Goal: Task Accomplishment & Management: Manage account settings

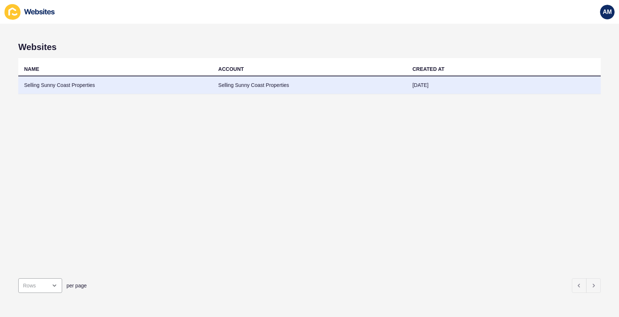
click at [45, 85] on td "Selling Sunny Coast Properties" at bounding box center [115, 85] width 194 height 18
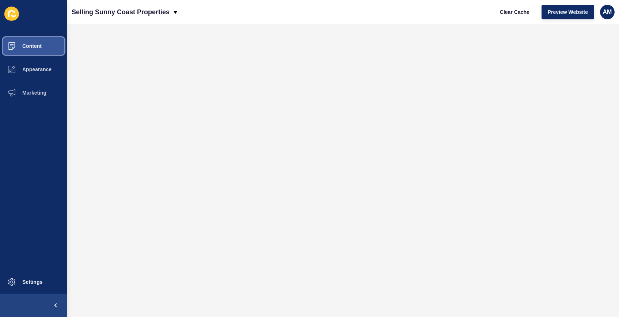
click at [32, 45] on span "Content" at bounding box center [20, 46] width 43 height 6
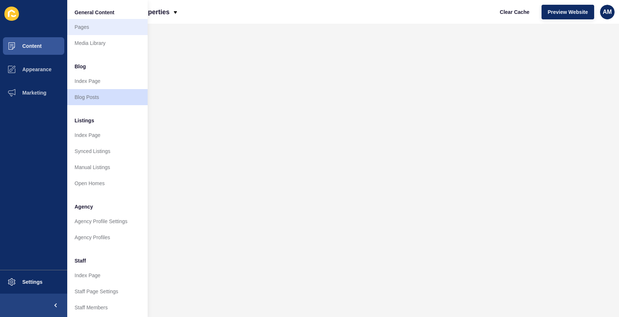
click at [87, 24] on link "Pages" at bounding box center [107, 27] width 80 height 16
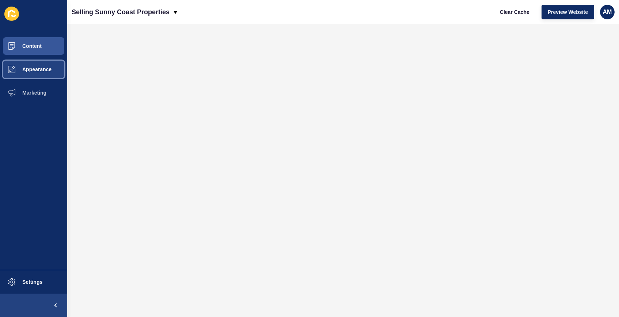
click at [34, 71] on span "Appearance" at bounding box center [25, 69] width 53 height 6
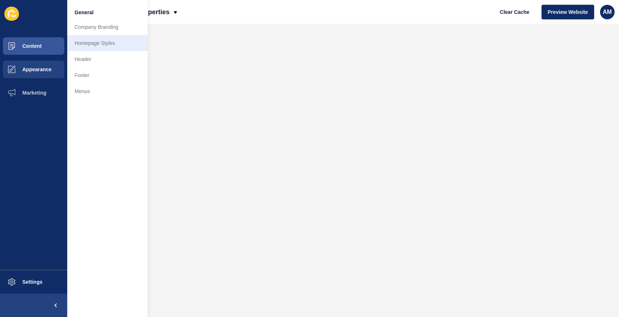
click at [84, 42] on link "Homepage Styles" at bounding box center [107, 43] width 80 height 16
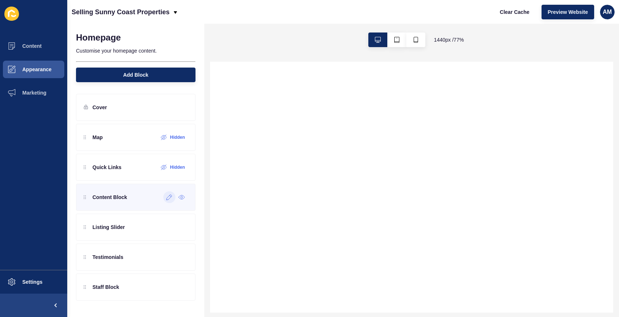
click at [169, 199] on icon at bounding box center [169, 197] width 6 height 6
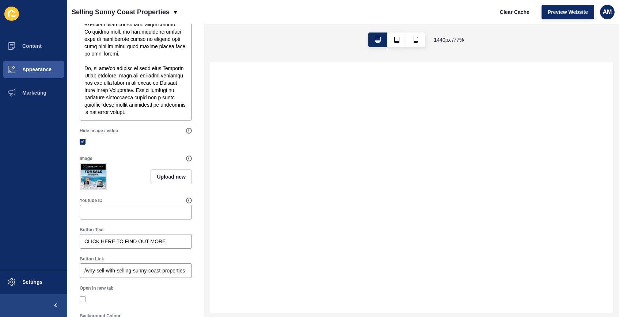
scroll to position [320, 0]
click at [83, 142] on label at bounding box center [83, 141] width 6 height 6
click at [83, 142] on input "Hide image / video" at bounding box center [83, 141] width 5 height 5
checkbox input "false"
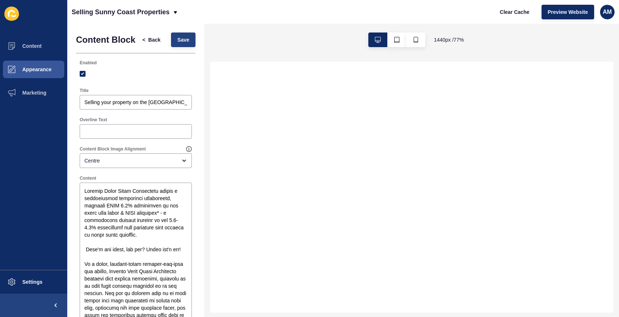
scroll to position [0, 0]
click at [182, 37] on span "Save" at bounding box center [183, 39] width 12 height 7
click at [153, 40] on span "Back" at bounding box center [154, 39] width 12 height 7
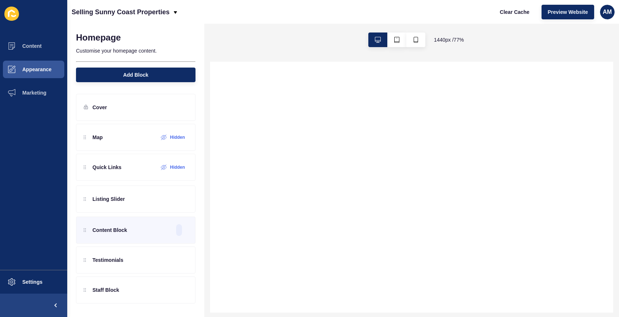
drag, startPoint x: 84, startPoint y: 228, endPoint x: 82, endPoint y: 195, distance: 33.7
click at [82, 195] on div "Map Hidden Quick Links Hidden Content Block Listing Slider Testimonials Staff B…" at bounding box center [135, 197] width 119 height 147
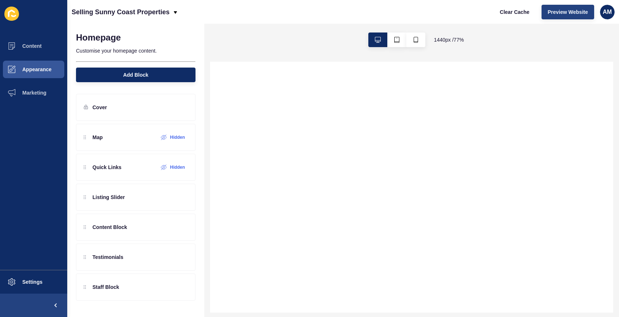
click at [569, 11] on span "Preview Website" at bounding box center [568, 11] width 40 height 7
click at [513, 14] on span "Clear Cache" at bounding box center [515, 11] width 30 height 7
drag, startPoint x: 85, startPoint y: 199, endPoint x: 82, endPoint y: 228, distance: 28.3
click at [82, 228] on div "Map Hidden Quick Links Hidden Listing Slider Content Block Testimonials Staff B…" at bounding box center [135, 197] width 119 height 147
drag, startPoint x: 84, startPoint y: 259, endPoint x: 81, endPoint y: 225, distance: 33.8
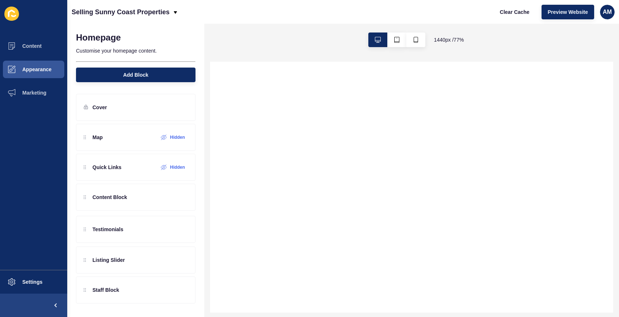
click at [81, 225] on div "Map Hidden Quick Links Hidden Content Block Listing Slider Testimonials Staff B…" at bounding box center [135, 197] width 119 height 147
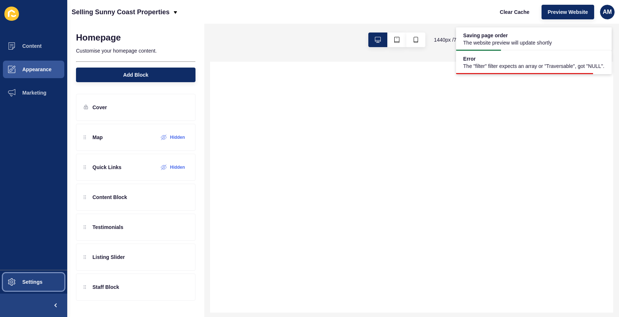
click at [35, 278] on button "Settings" at bounding box center [33, 281] width 67 height 23
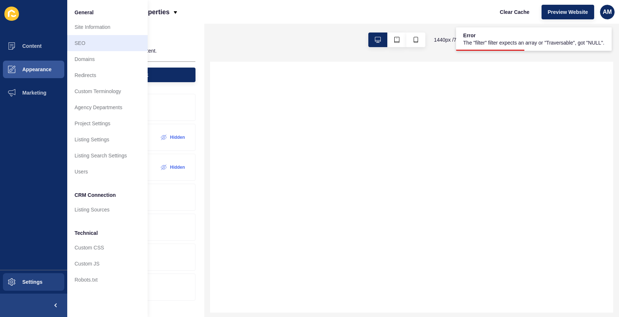
click at [85, 41] on link "SEO" at bounding box center [107, 43] width 80 height 16
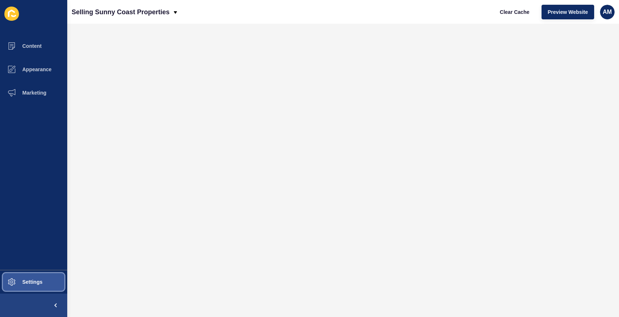
click at [39, 279] on button "Settings" at bounding box center [33, 281] width 67 height 23
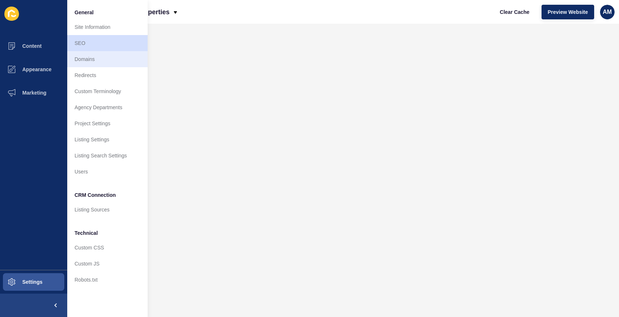
click at [94, 61] on link "Domains" at bounding box center [107, 59] width 80 height 16
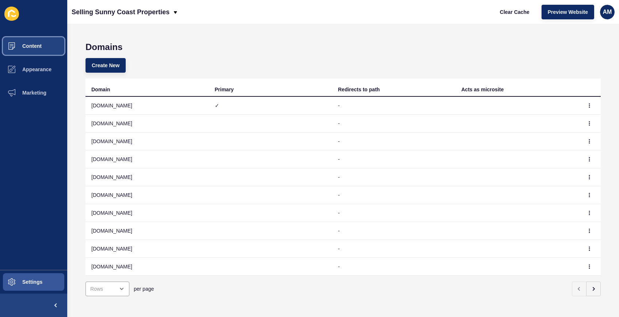
click at [38, 45] on span "Content" at bounding box center [20, 46] width 43 height 6
